Goal: Transaction & Acquisition: Register for event/course

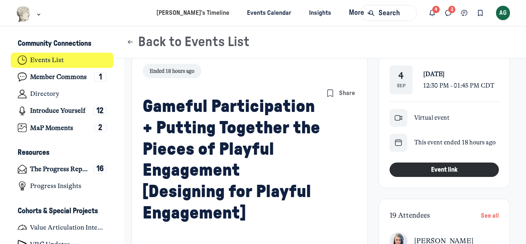
scroll to position [1653, 1616]
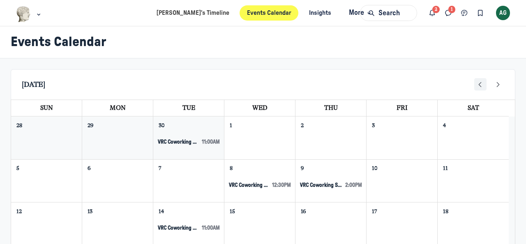
click at [476, 83] on icon "Prev" at bounding box center [480, 84] width 9 height 9
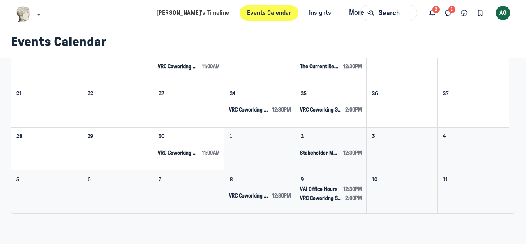
scroll to position [120, 0]
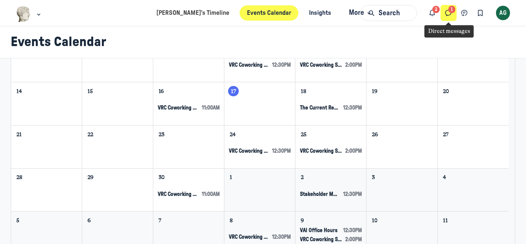
click at [451, 10] on icon "Direct messages" at bounding box center [448, 13] width 8 height 9
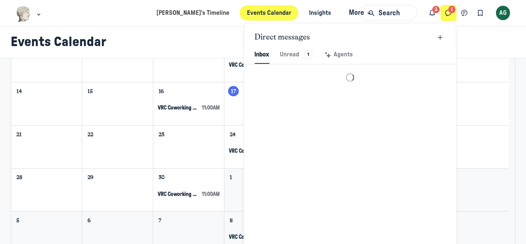
scroll to position [1119, 1917]
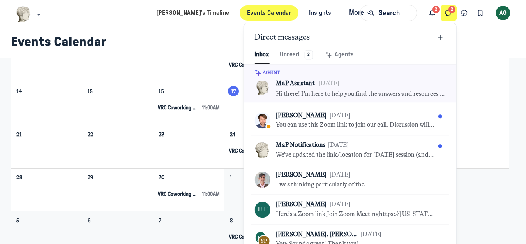
click at [481, 51] on div "Events Calendar" at bounding box center [263, 42] width 526 height 32
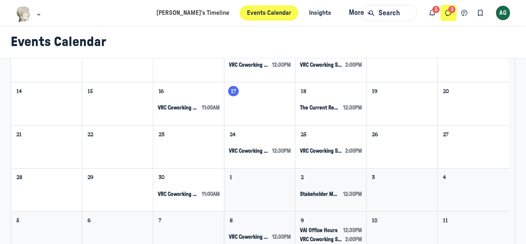
click at [448, 17] on icon "Direct messages" at bounding box center [448, 13] width 8 height 9
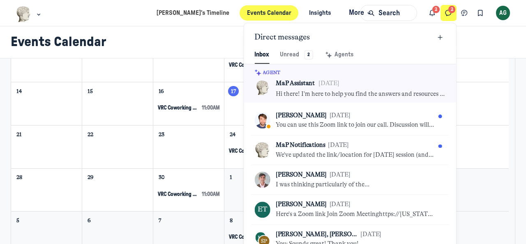
click at [489, 49] on h1 "Events Calendar" at bounding box center [260, 42] width 498 height 16
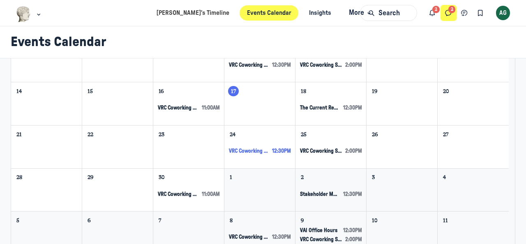
click at [270, 150] on button "VRC Coworking Session 12:30pm" at bounding box center [259, 151] width 69 height 7
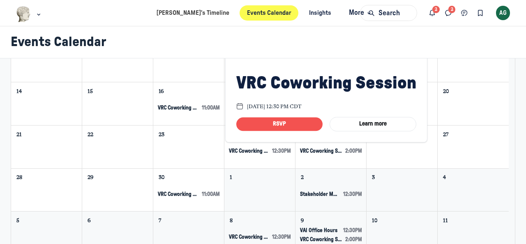
click at [273, 123] on button "RSVP" at bounding box center [279, 125] width 86 height 14
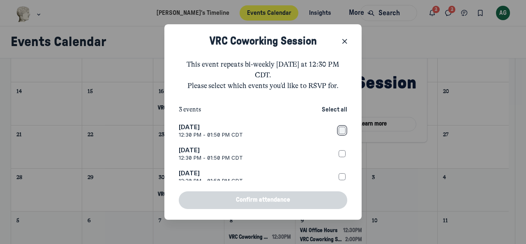
click at [339, 130] on input "Wed, Sep 24 2025 12:30 PM - 01:50 PM CDT" at bounding box center [342, 130] width 7 height 7
checkbox input "true"
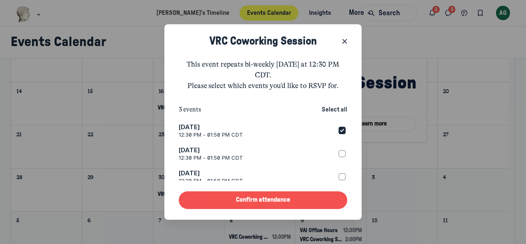
click at [290, 199] on button "Confirm attendance" at bounding box center [263, 200] width 169 height 18
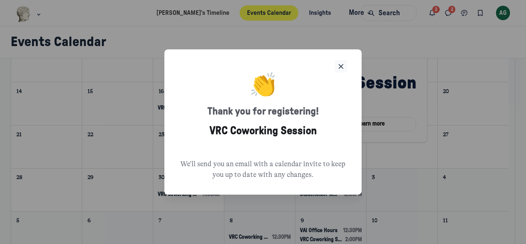
click at [340, 65] on icon "Close" at bounding box center [341, 66] width 8 height 9
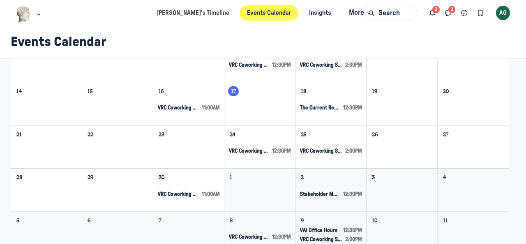
click at [398, 50] on h1 "Events Calendar" at bounding box center [260, 42] width 498 height 16
